Goal: Task Accomplishment & Management: Manage account settings

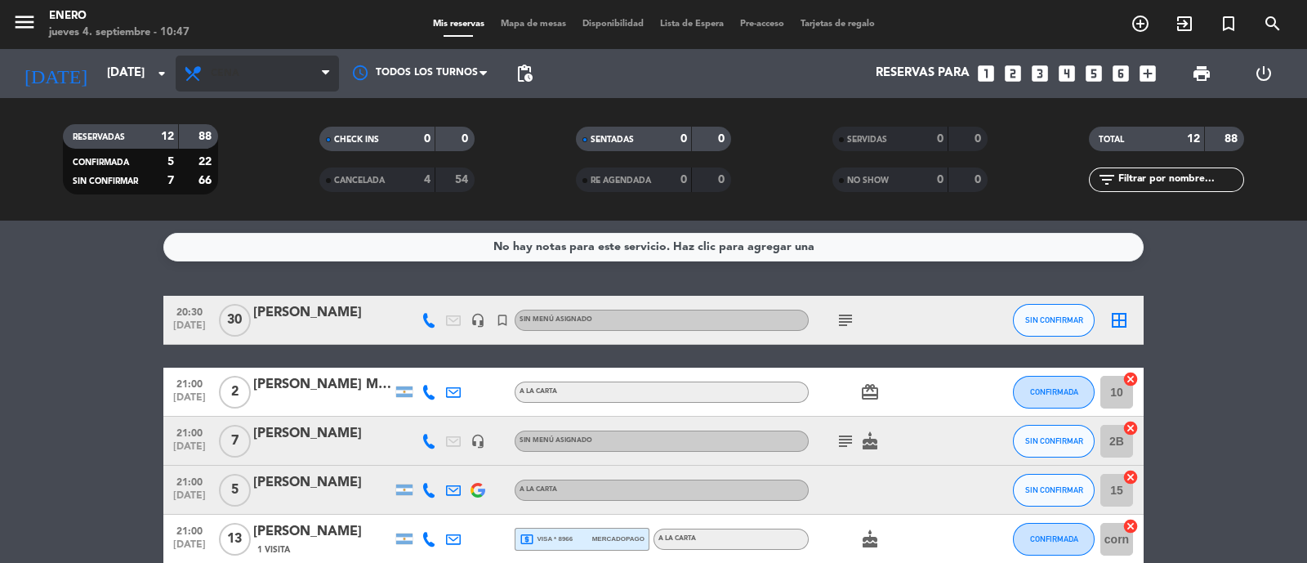
click at [240, 78] on span "Cena" at bounding box center [257, 74] width 163 height 36
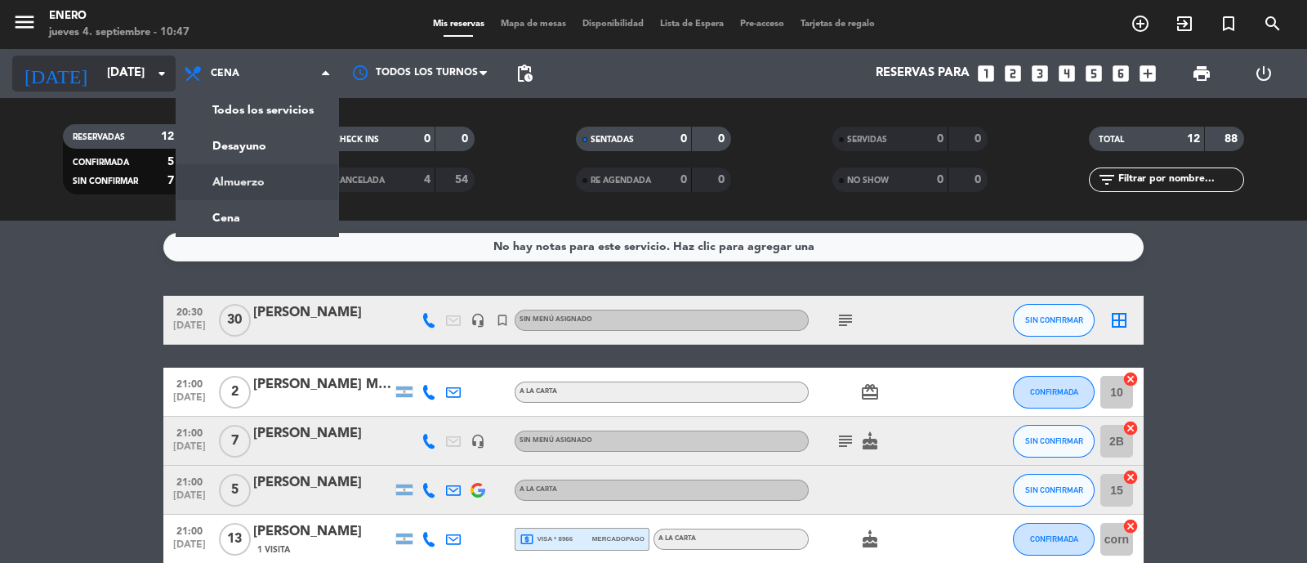
click at [99, 59] on input "[DATE]" at bounding box center [178, 73] width 158 height 31
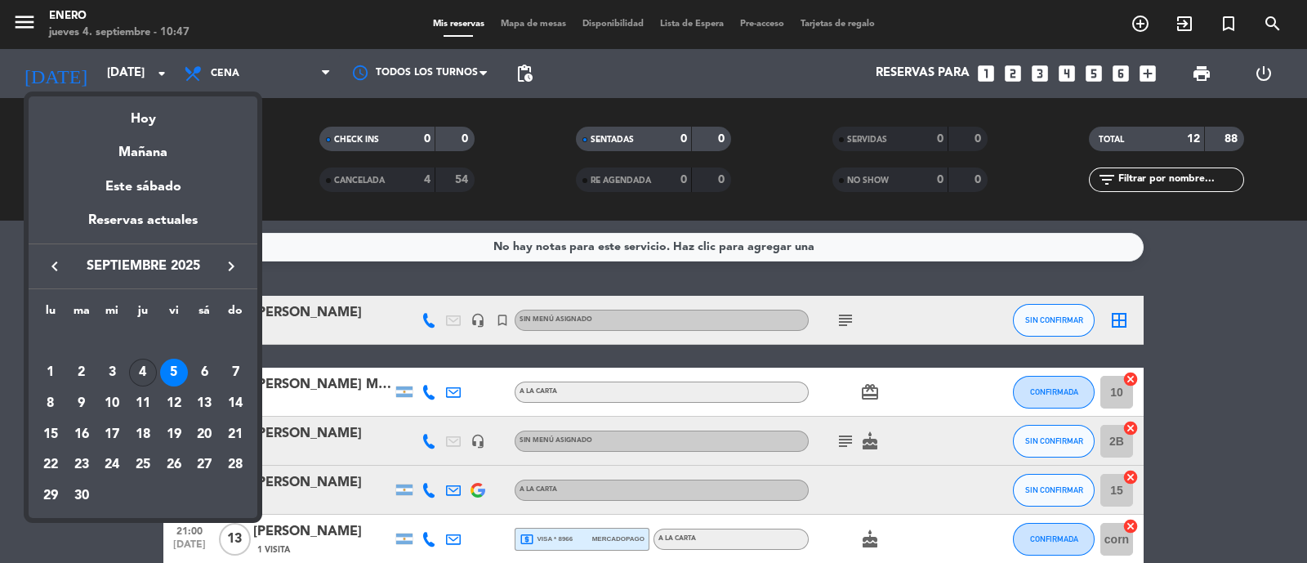
click at [146, 377] on div "4" at bounding box center [143, 373] width 28 height 28
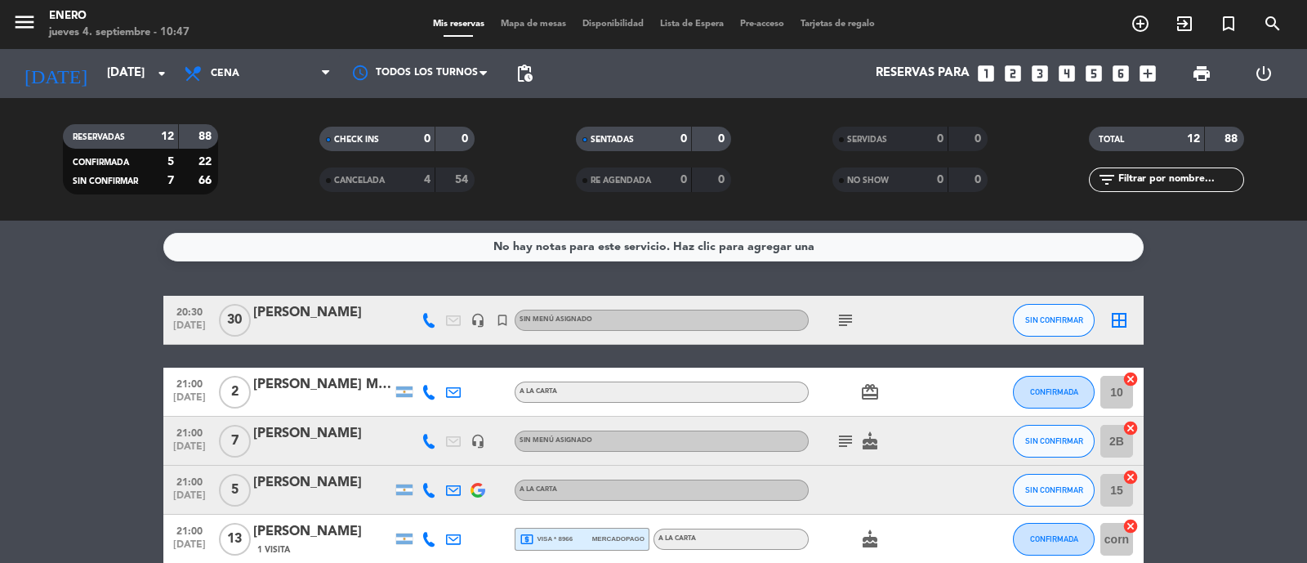
type input "[DEMOGRAPHIC_DATA][DATE]"
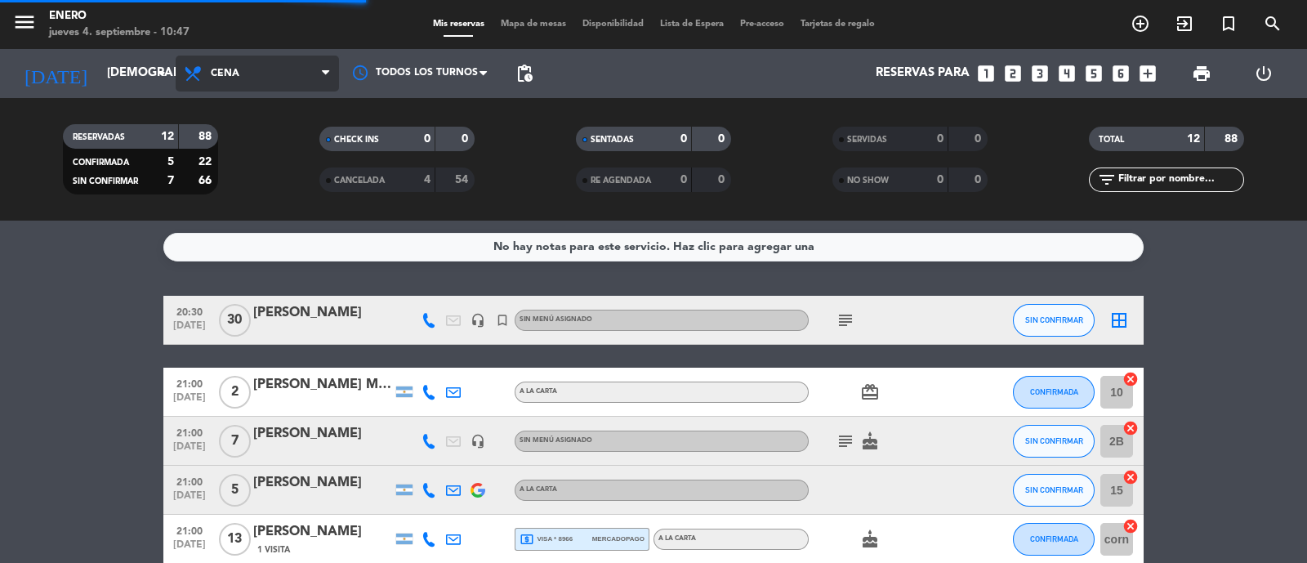
click at [216, 74] on span "Cena" at bounding box center [225, 73] width 29 height 11
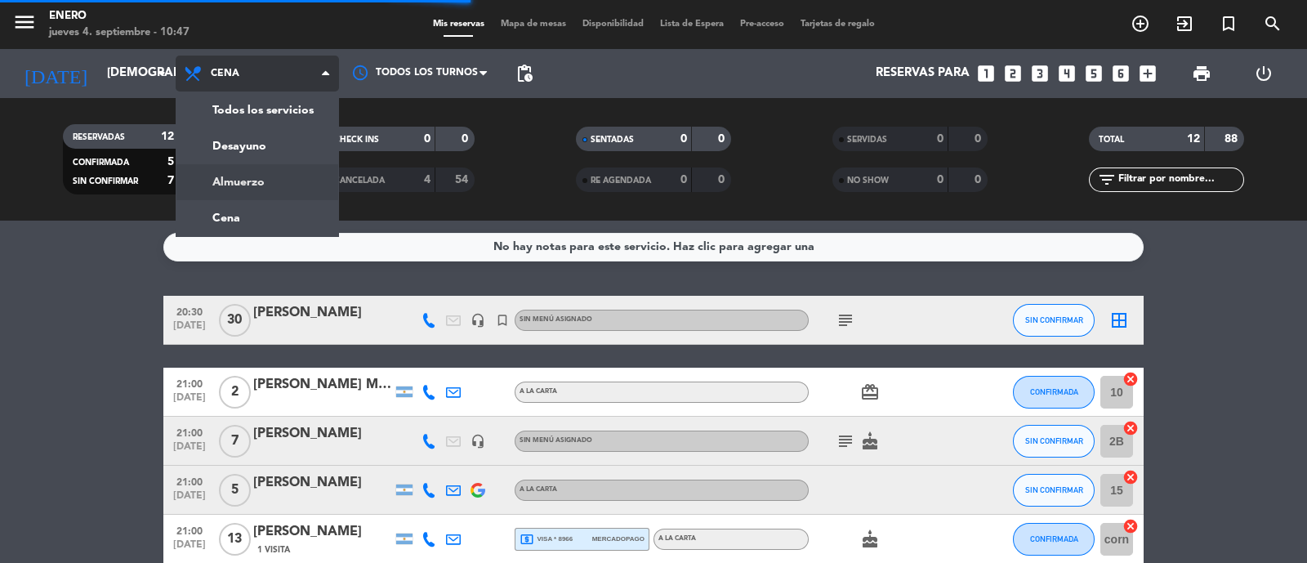
click at [218, 173] on div "menu Enero [DATE] 4. septiembre - 10:47 Mis reservas Mapa de mesas Disponibilid…" at bounding box center [653, 110] width 1307 height 221
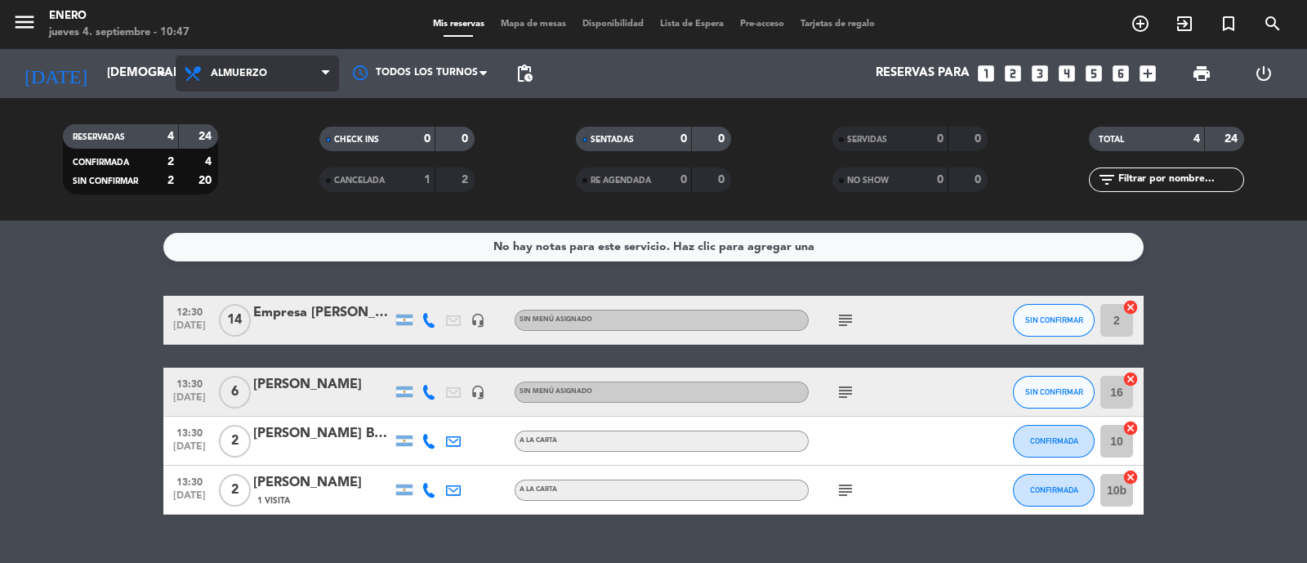
click at [244, 70] on span "Almuerzo" at bounding box center [239, 73] width 56 height 11
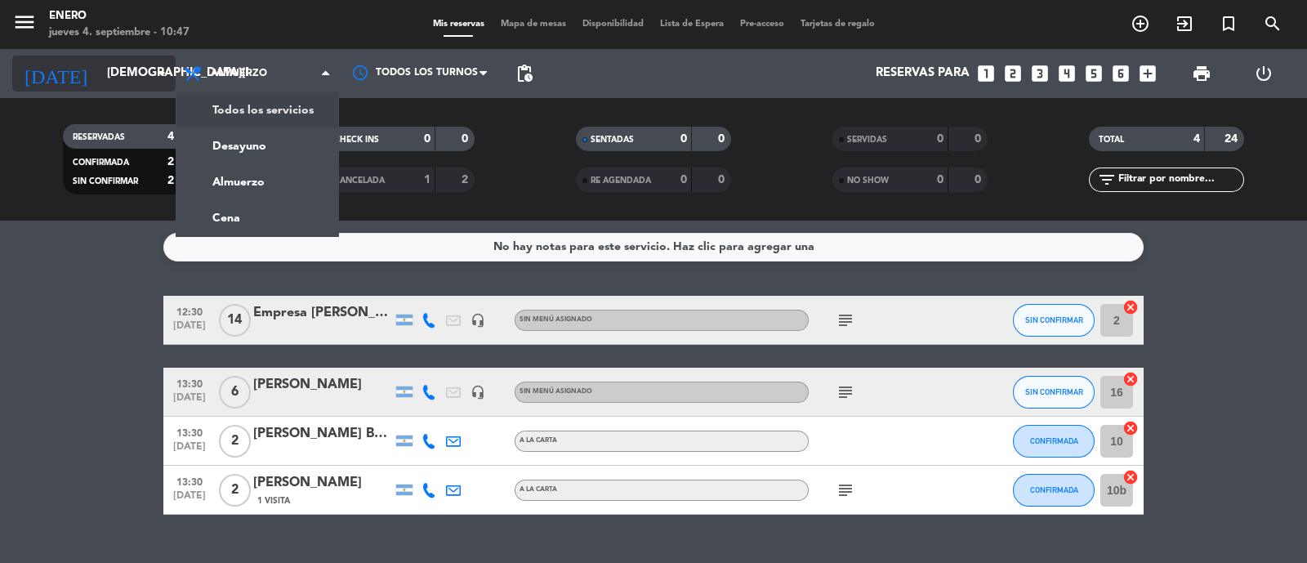
click at [132, 91] on div "[DATE] [DATE] arrow_drop_down" at bounding box center [93, 74] width 163 height 36
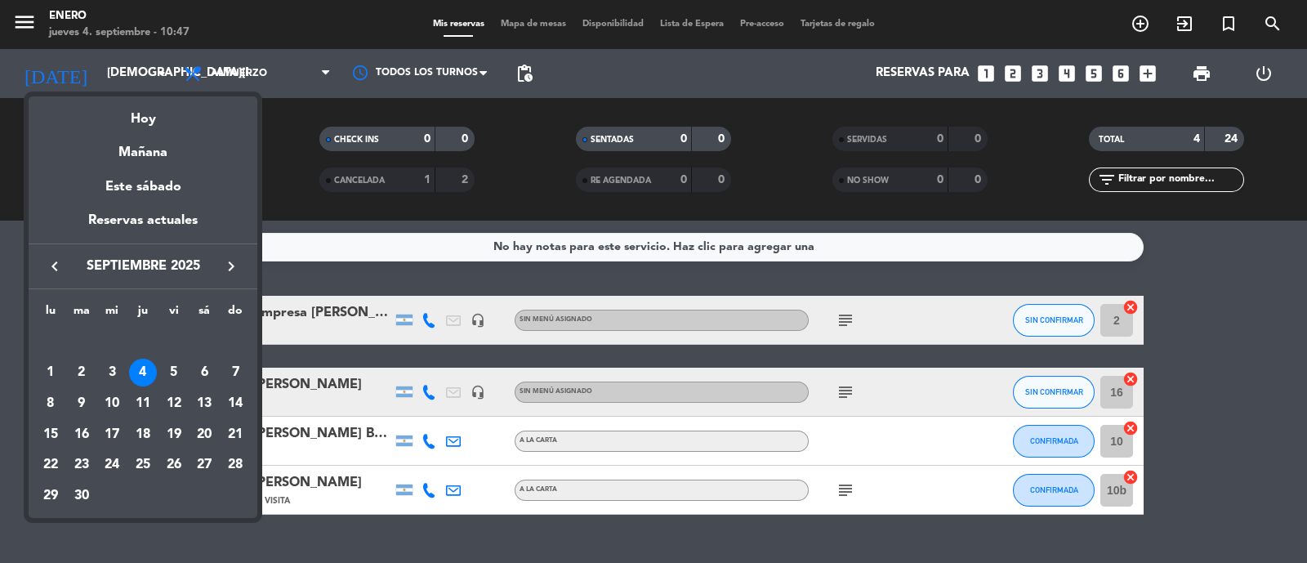
click at [225, 79] on div at bounding box center [653, 281] width 1307 height 563
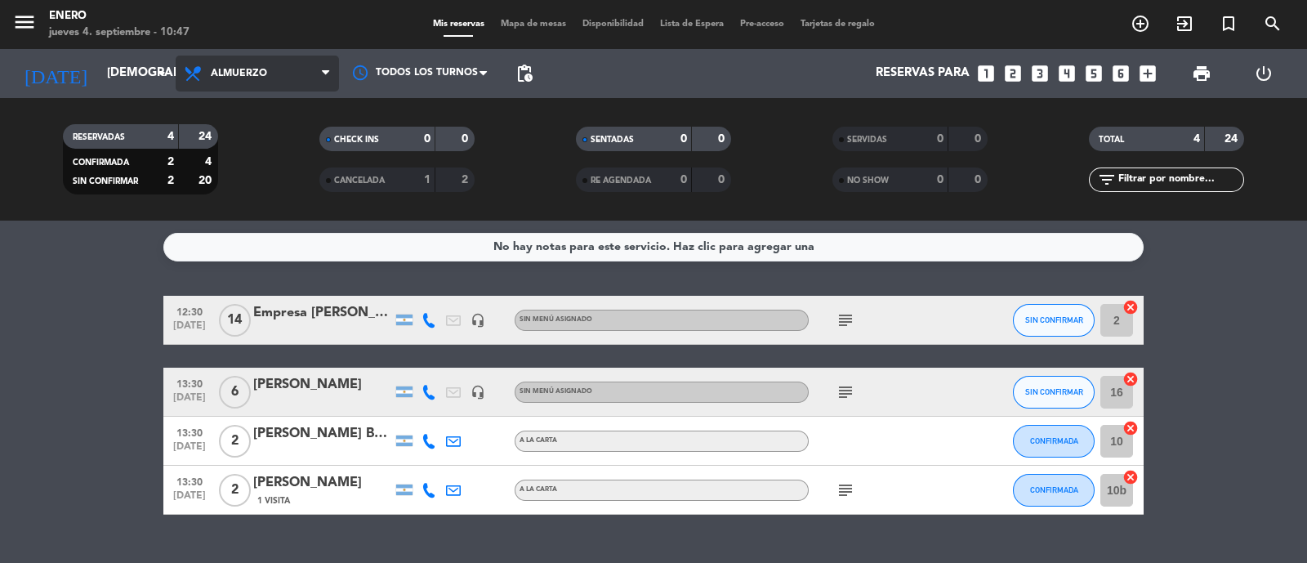
click at [234, 75] on span "Almuerzo" at bounding box center [239, 73] width 56 height 11
click at [286, 209] on div "menu Enero [DATE] 4. septiembre - 10:47 Mis reservas Mapa de mesas Disponibilid…" at bounding box center [653, 110] width 1307 height 221
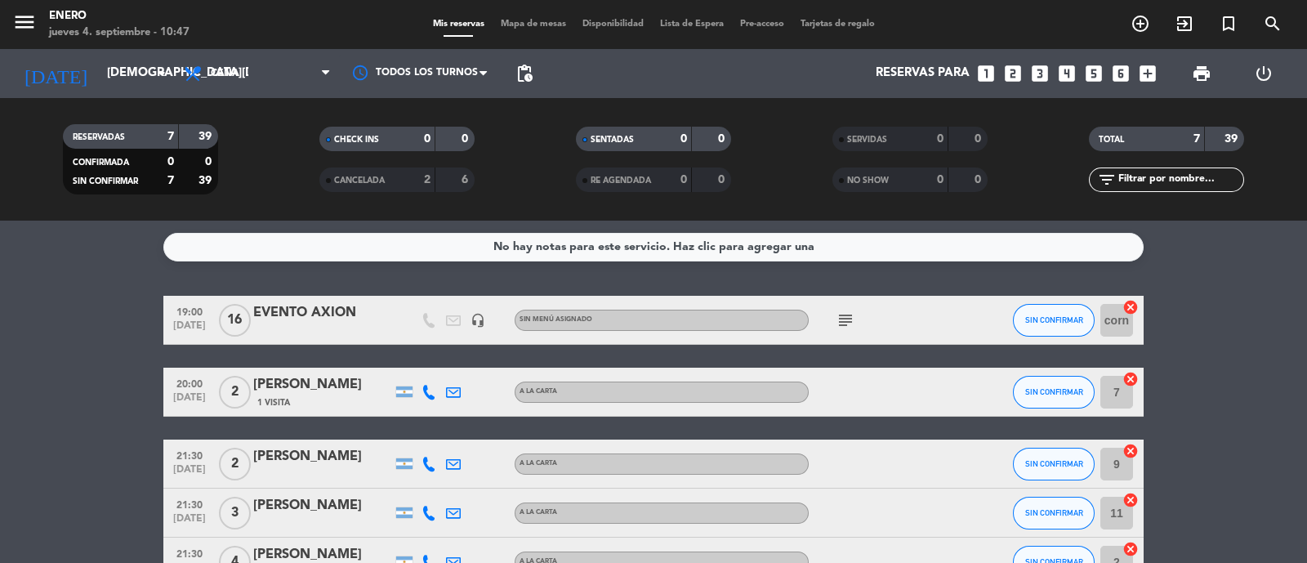
click at [848, 318] on icon "subject" at bounding box center [846, 320] width 20 height 20
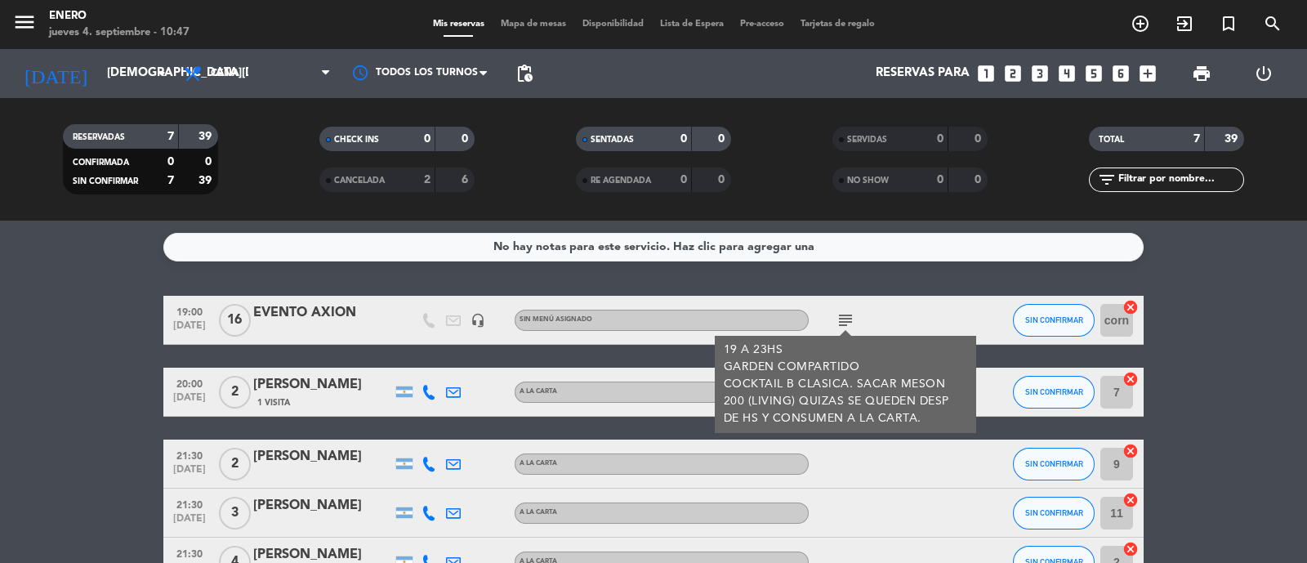
click at [373, 314] on div "EVENTO AXION" at bounding box center [322, 312] width 139 height 21
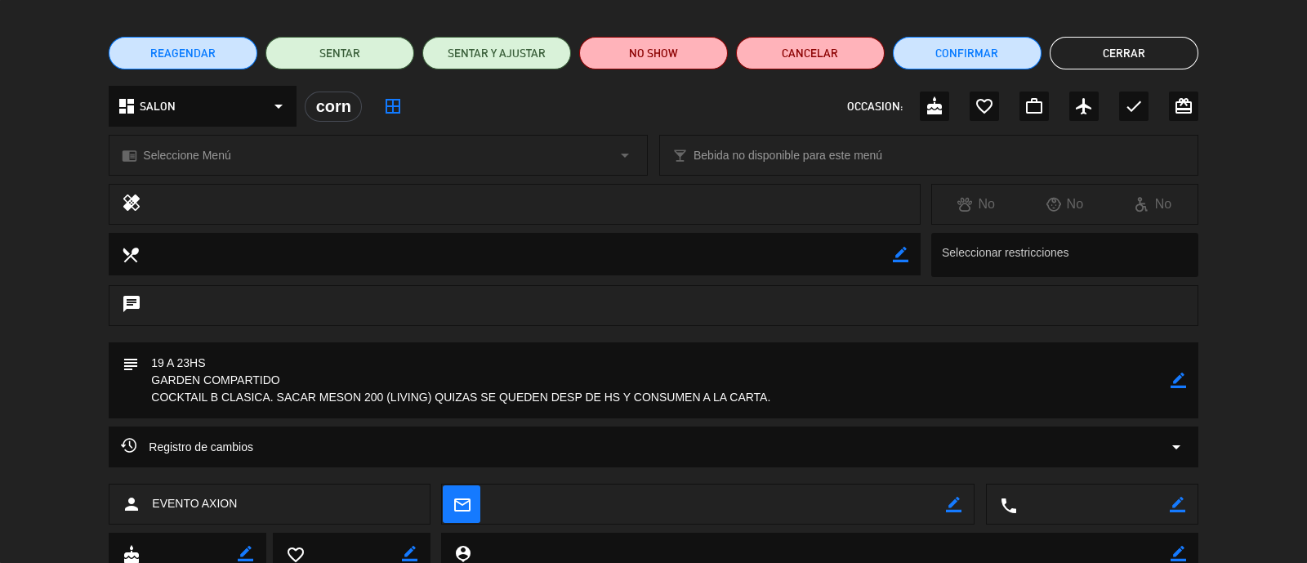
scroll to position [171, 0]
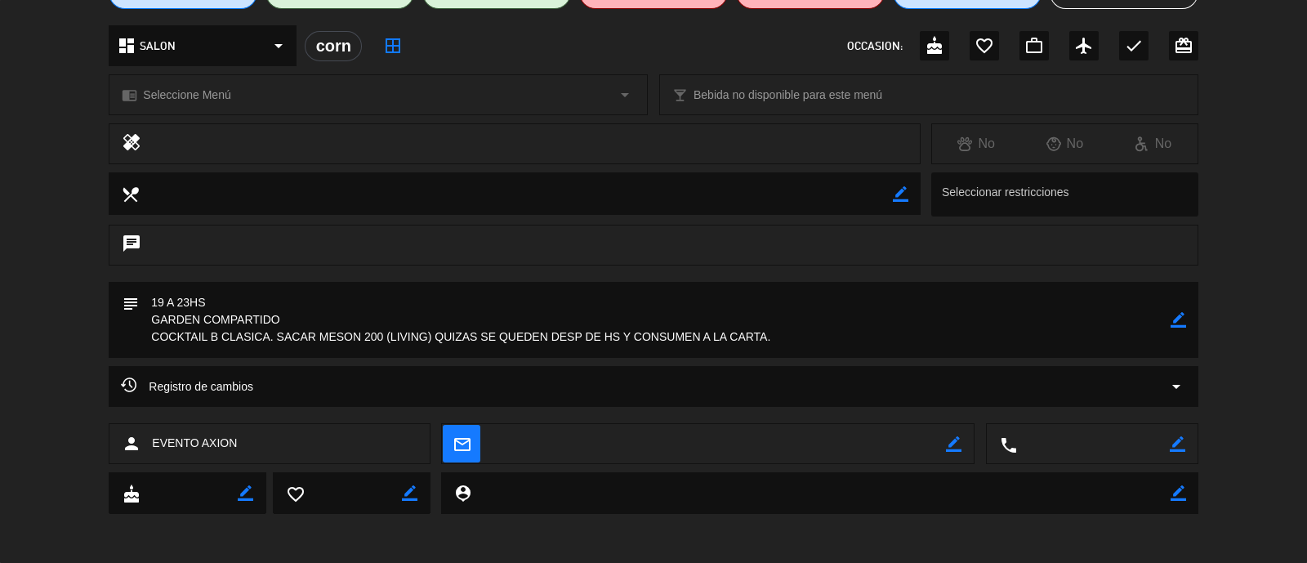
click at [1179, 312] on icon "border_color" at bounding box center [1179, 320] width 16 height 16
drag, startPoint x: 437, startPoint y: 338, endPoint x: 425, endPoint y: 341, distance: 12.5
click at [425, 341] on textarea at bounding box center [654, 320] width 1031 height 76
drag, startPoint x: 386, startPoint y: 338, endPoint x: 274, endPoint y: 333, distance: 112.9
click at [274, 333] on textarea at bounding box center [654, 320] width 1031 height 76
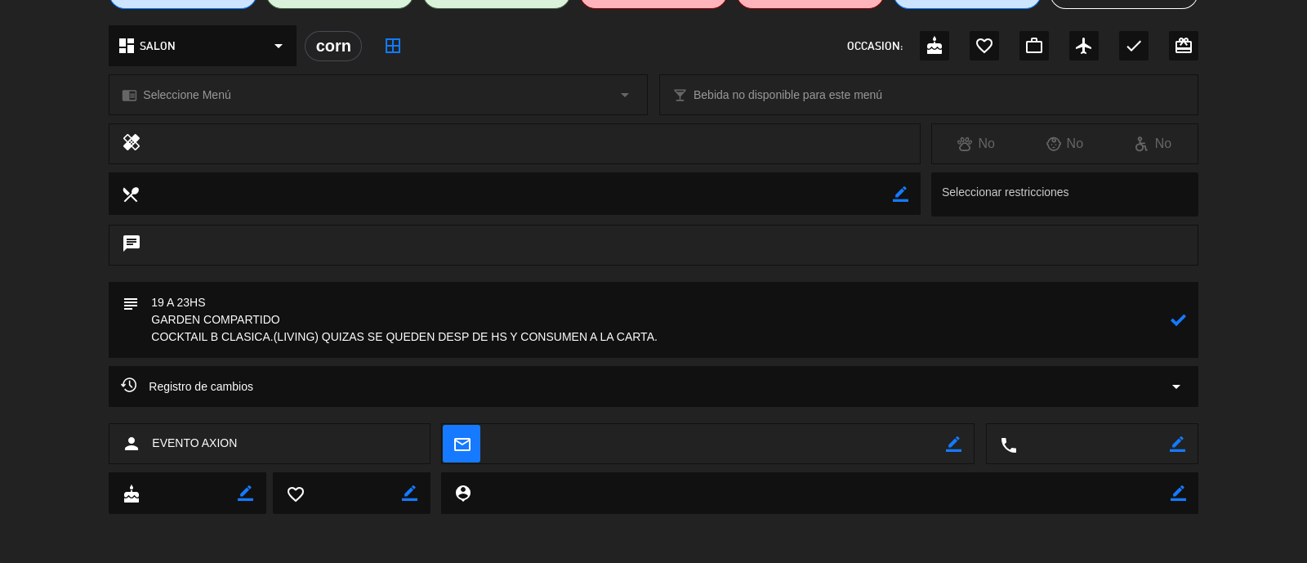
click at [667, 338] on textarea at bounding box center [654, 320] width 1031 height 76
click at [316, 337] on textarea at bounding box center [654, 320] width 1031 height 76
click at [323, 337] on textarea at bounding box center [654, 320] width 1031 height 76
type textarea "19 A 23HS GARDEN COMPARTIDO COCKTAIL B CLASICA.(LIVING) EN GARDEN - QUIZAS SE Q…"
click at [1177, 319] on icon at bounding box center [1179, 320] width 16 height 16
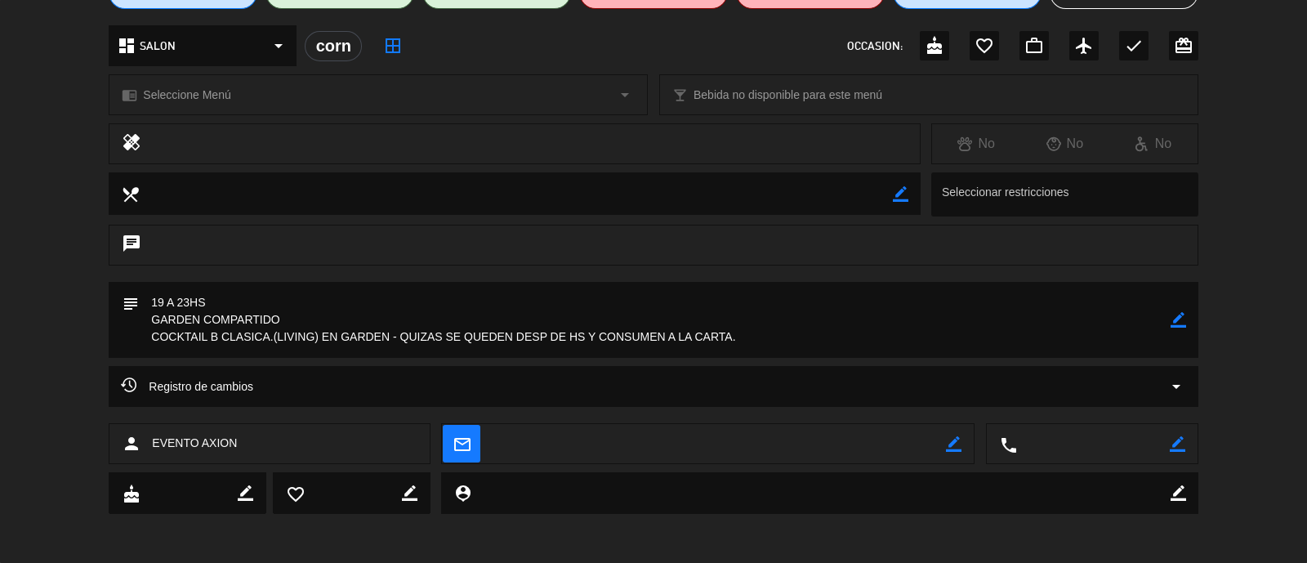
scroll to position [0, 0]
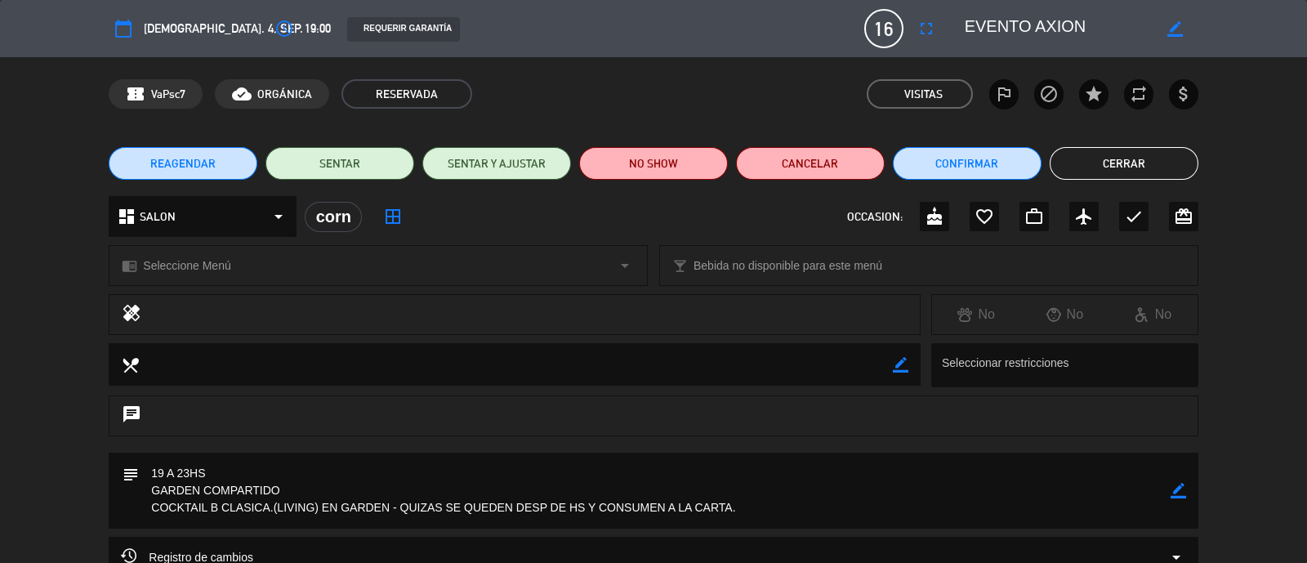
click at [1156, 161] on button "Cerrar" at bounding box center [1124, 163] width 149 height 33
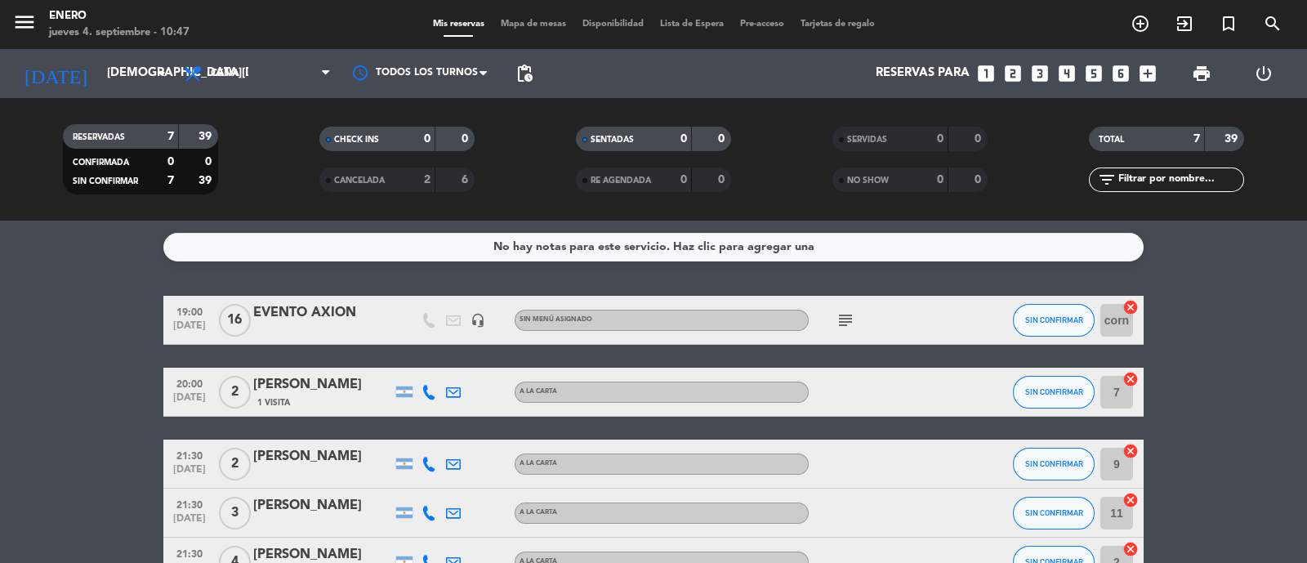
scroll to position [225, 0]
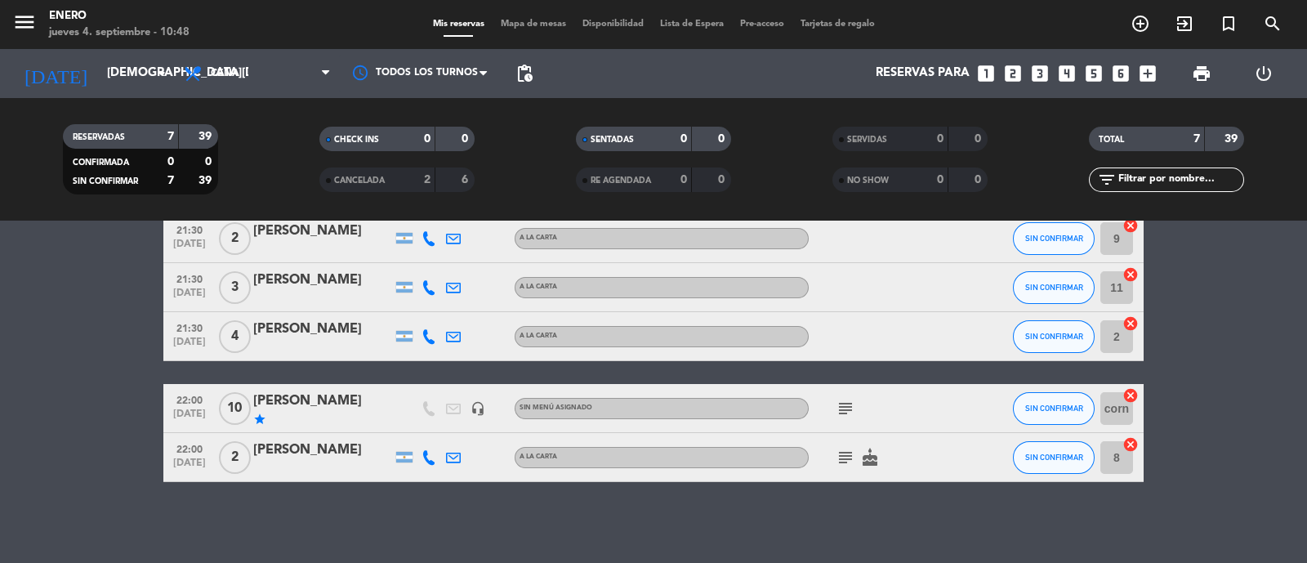
click at [850, 408] on icon "subject" at bounding box center [846, 409] width 20 height 20
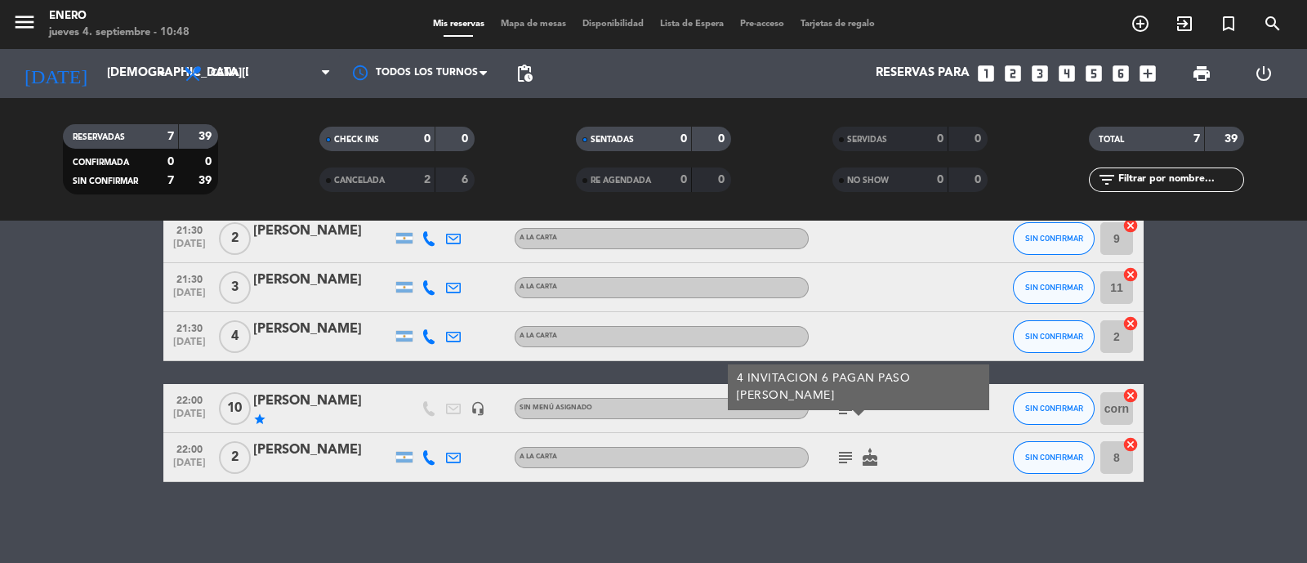
click at [917, 414] on div "subject 4 INVITACION 6 [DEMOGRAPHIC_DATA] PASO [PERSON_NAME]" at bounding box center [882, 408] width 147 height 48
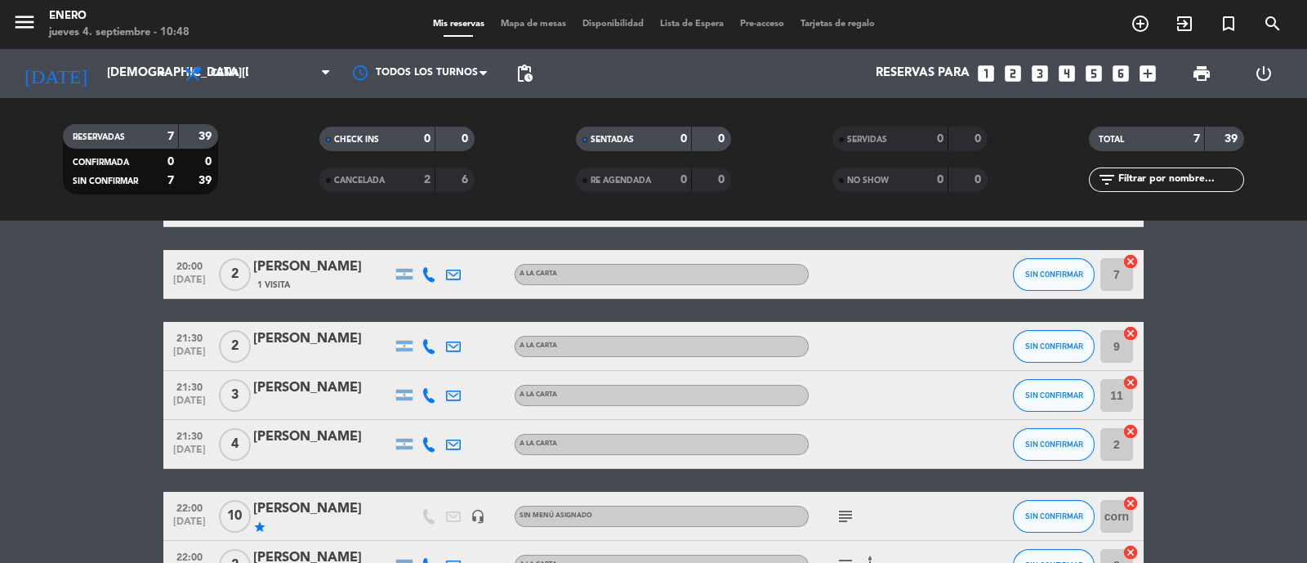
scroll to position [0, 0]
